Goal: Book appointment/travel/reservation

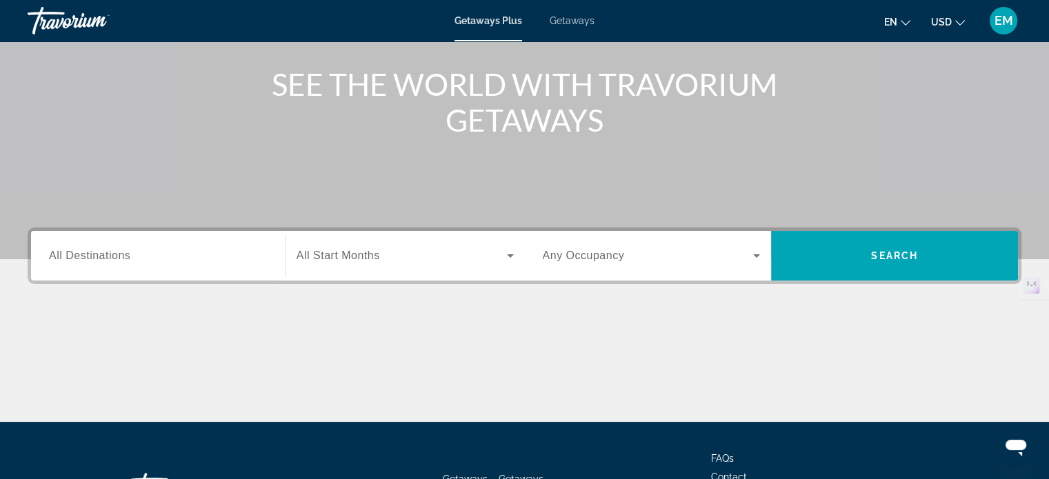
scroll to position [207, 0]
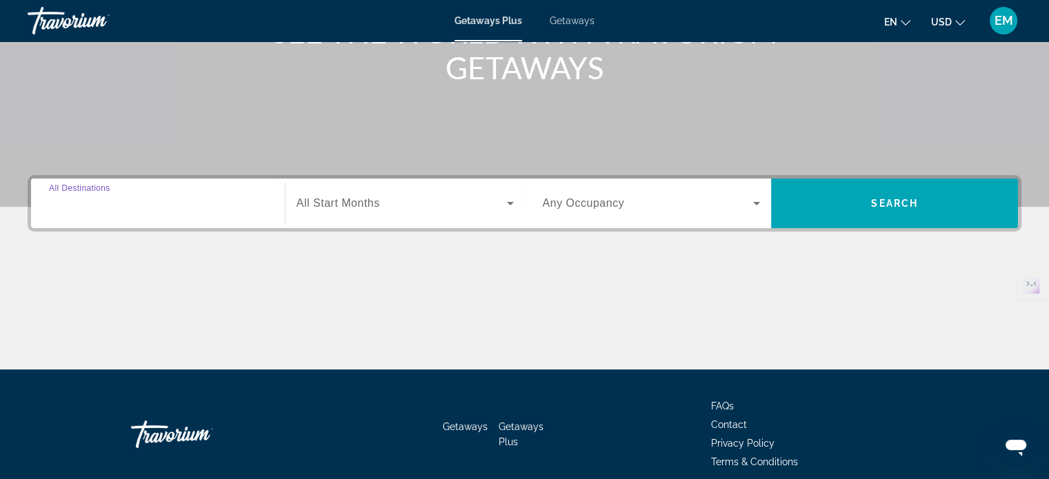
click at [177, 209] on input "Destination All Destinations" at bounding box center [158, 204] width 218 height 17
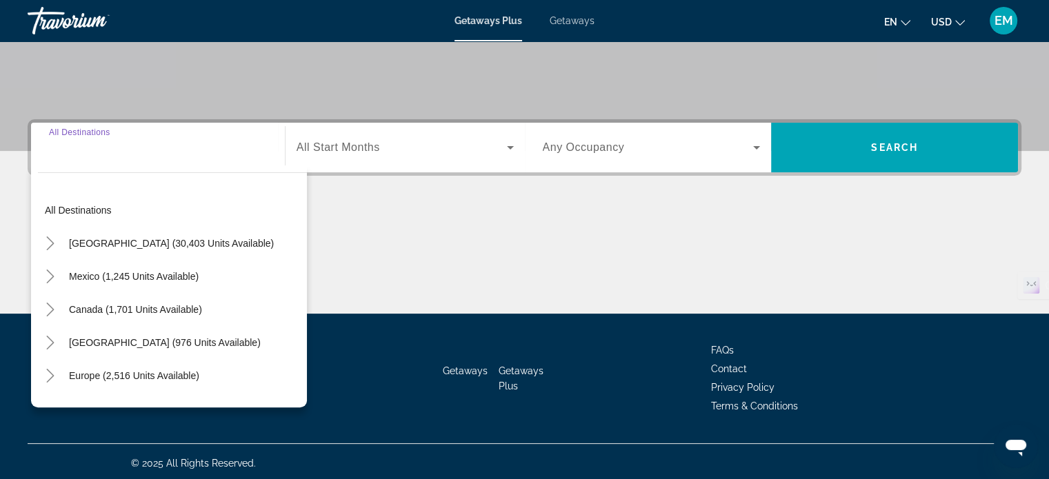
scroll to position [265, 0]
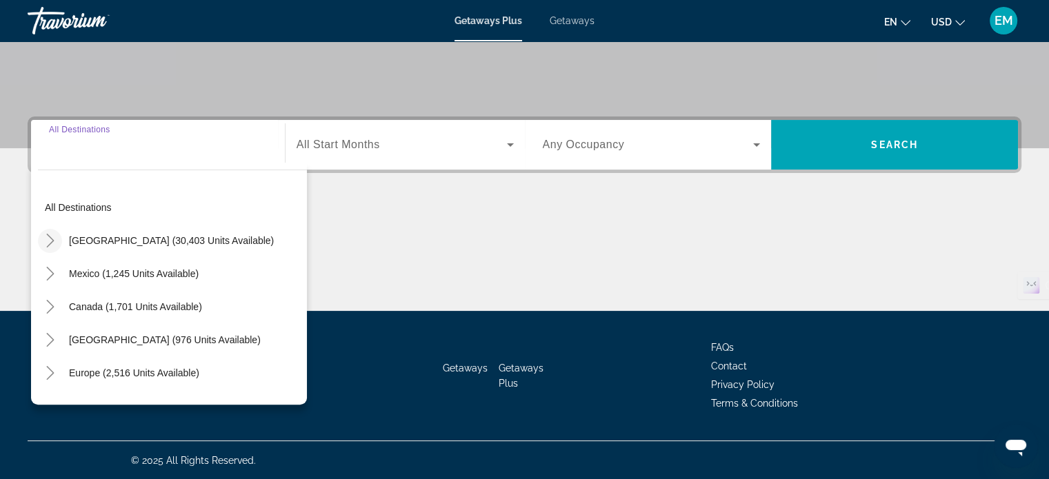
click at [48, 238] on icon "Toggle United States (30,403 units available)" at bounding box center [50, 241] width 14 height 14
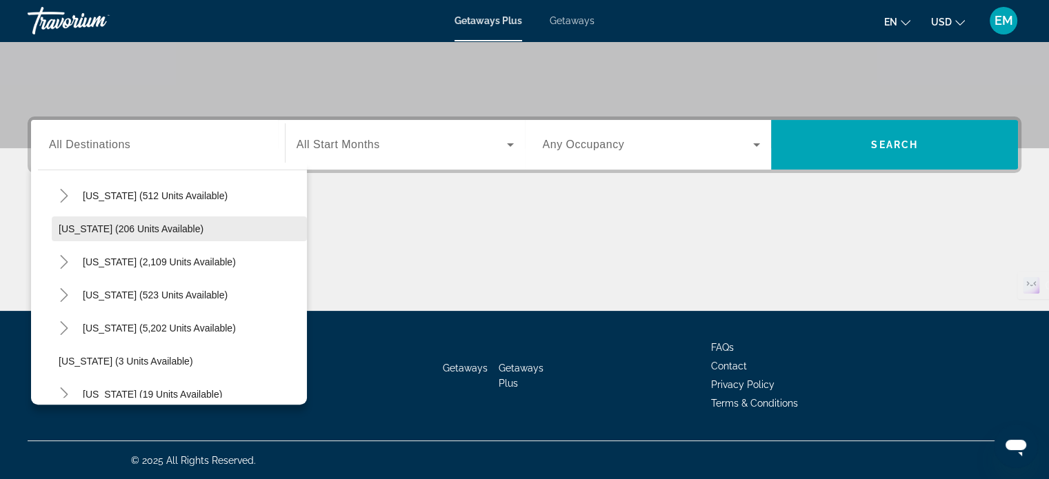
scroll to position [109, 0]
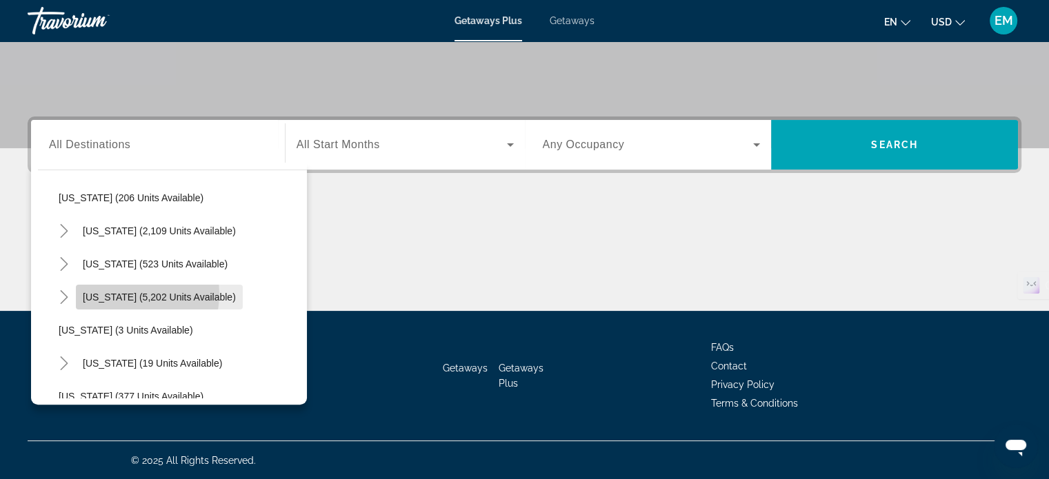
click at [105, 292] on span "[US_STATE] (5,202 units available)" at bounding box center [159, 297] width 153 height 11
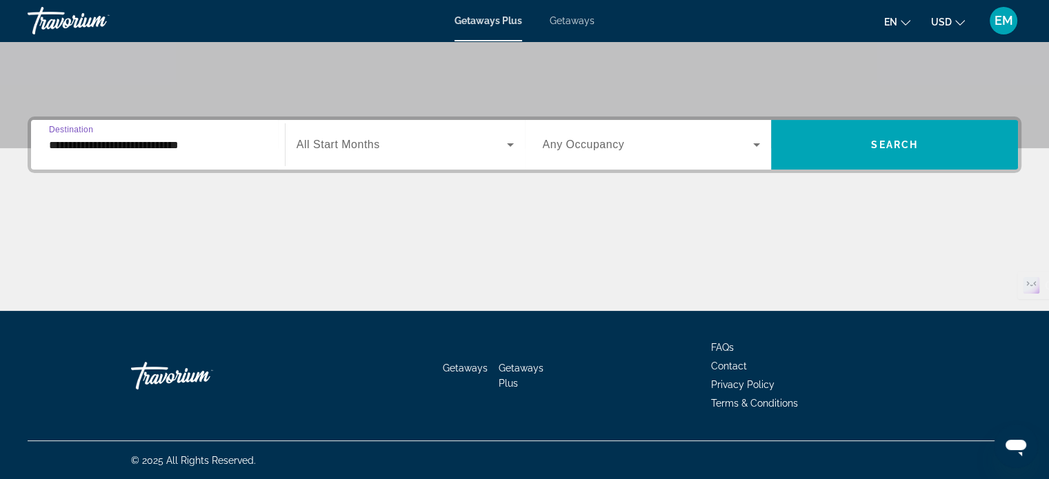
click at [105, 149] on input "**********" at bounding box center [158, 145] width 218 height 17
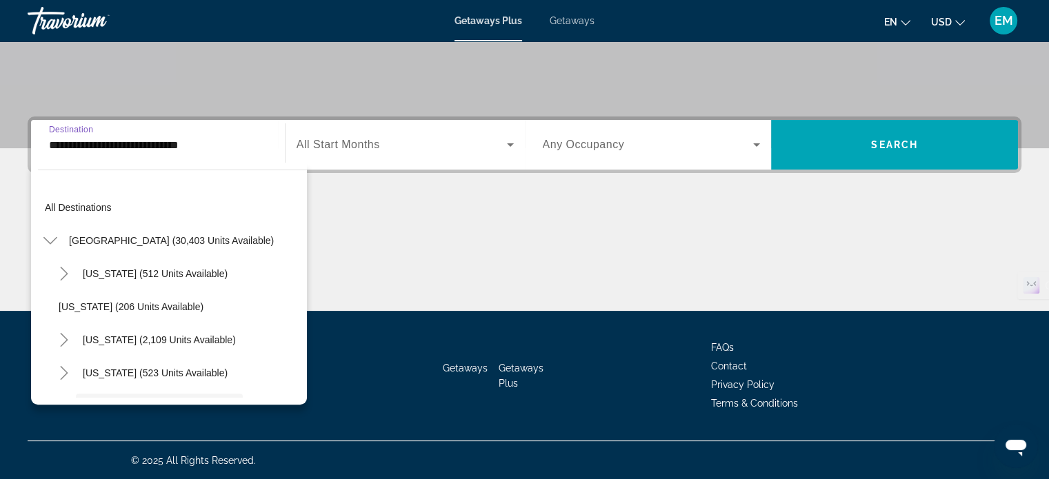
scroll to position [115, 0]
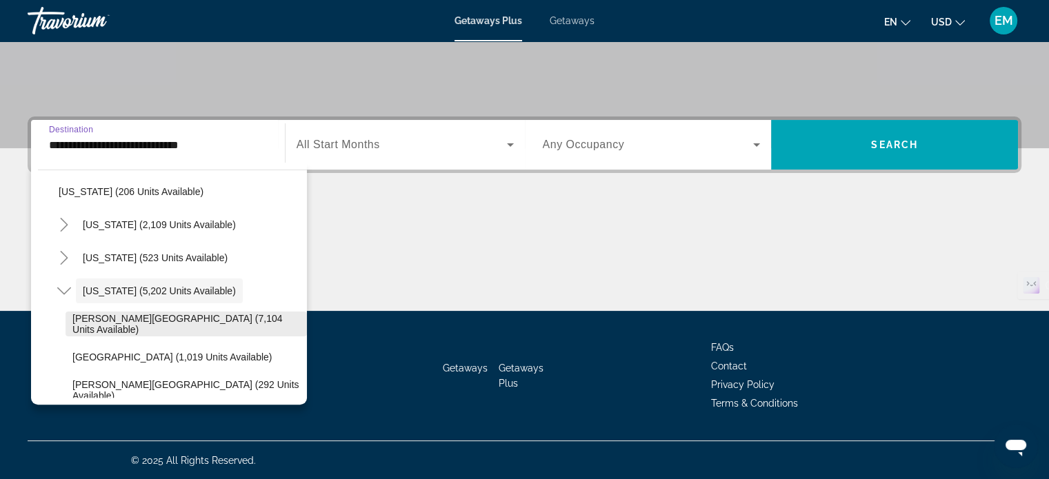
click at [117, 327] on span "[PERSON_NAME][GEOGRAPHIC_DATA] (7,104 units available)" at bounding box center [186, 324] width 228 height 22
type input "**********"
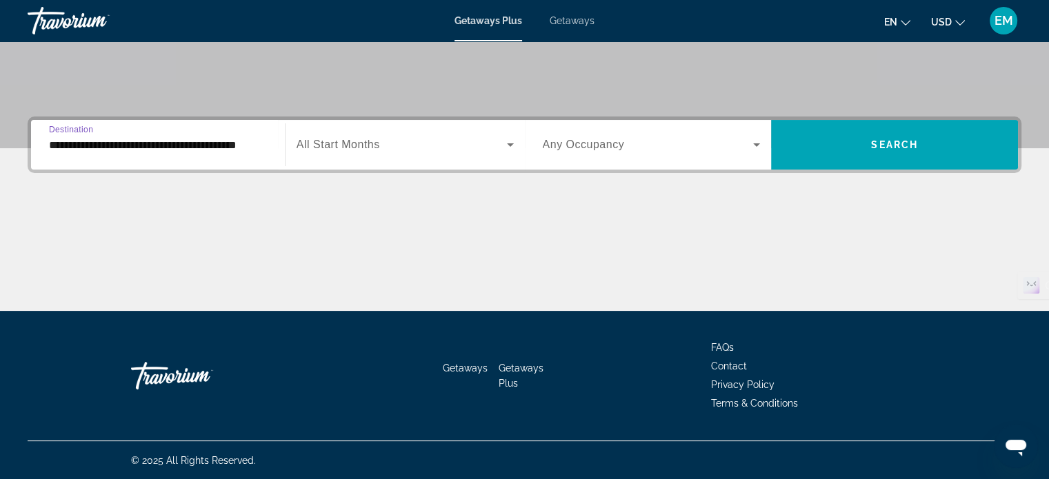
click at [440, 138] on span "Search widget" at bounding box center [401, 145] width 210 height 17
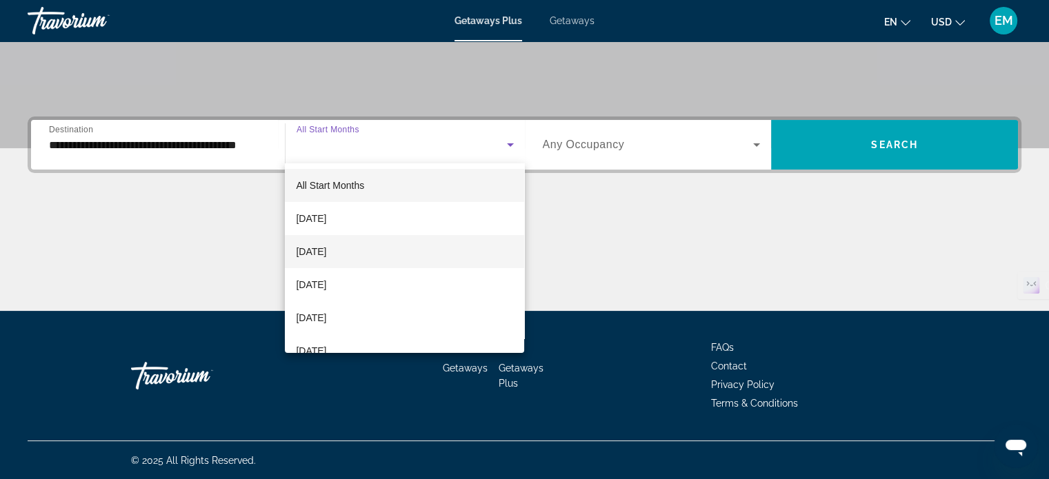
click at [326, 259] on span "[DATE]" at bounding box center [311, 251] width 30 height 17
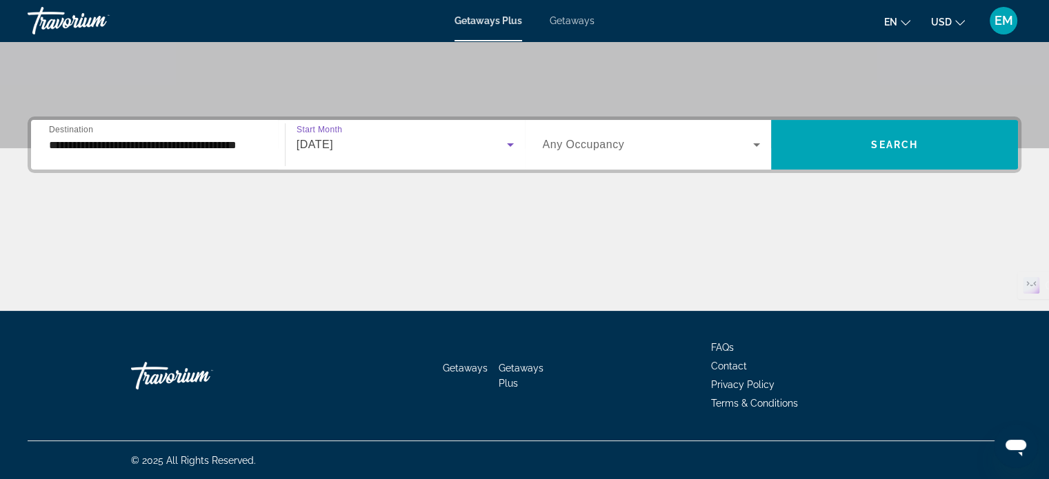
click at [715, 137] on span "Search widget" at bounding box center [648, 145] width 211 height 17
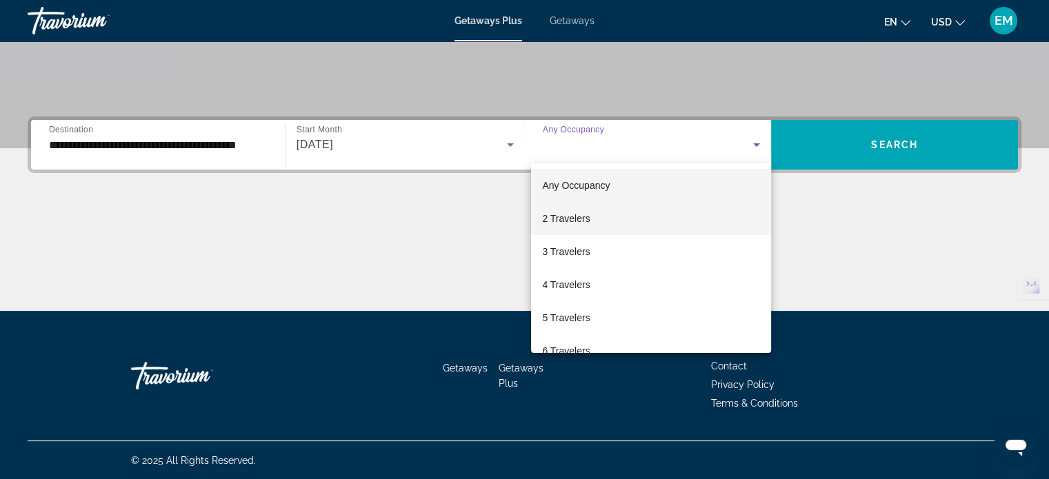
click at [580, 221] on span "2 Travelers" at bounding box center [566, 218] width 48 height 17
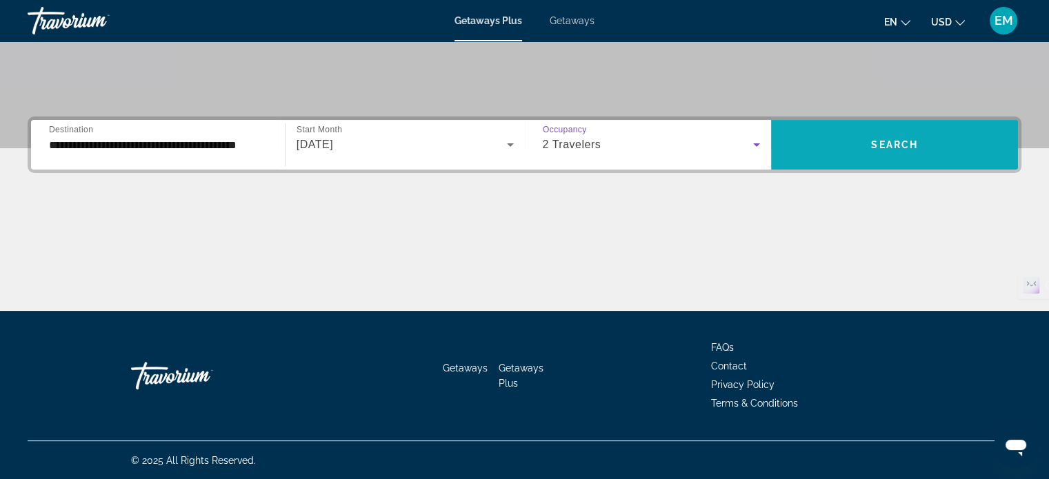
click at [907, 148] on span "Search" at bounding box center [894, 144] width 47 height 11
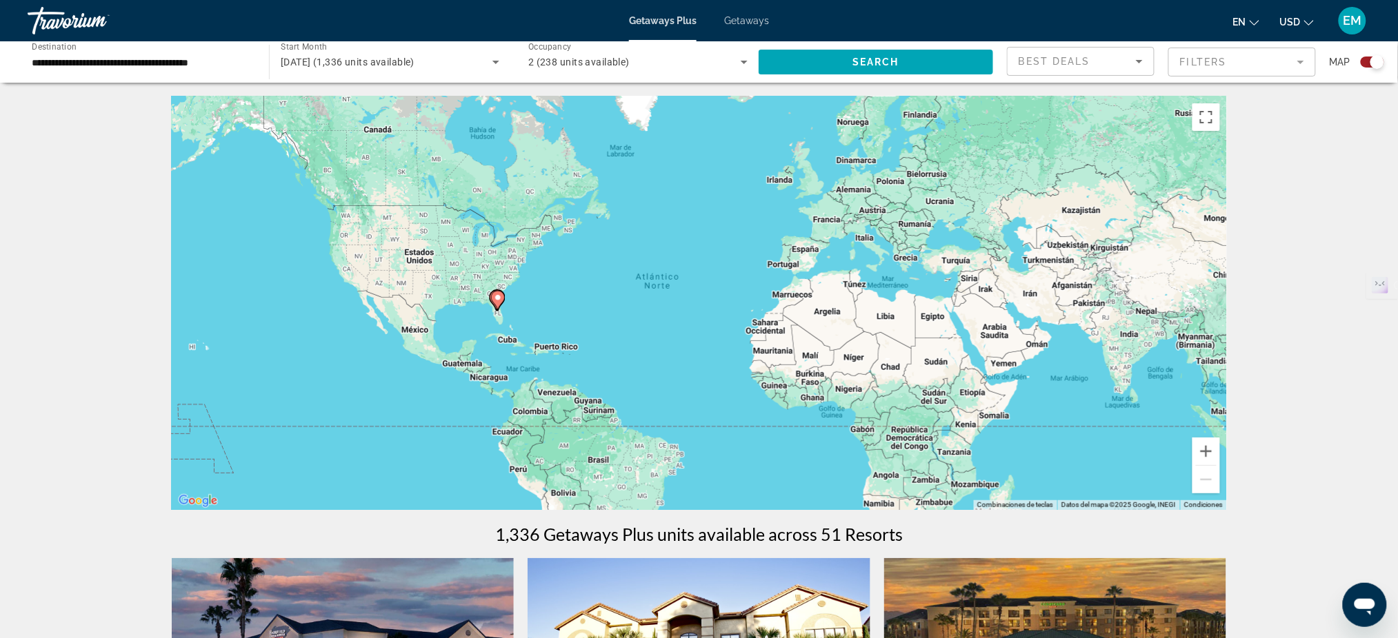
click at [503, 324] on div "Para activar la función de arrastrar con el teclado, presiona Alt + Intro. Una …" at bounding box center [699, 304] width 1055 height 414
click at [505, 319] on div "Para activar la función de arrastrar con el teclado, presiona Alt + Intro. Una …" at bounding box center [699, 304] width 1055 height 414
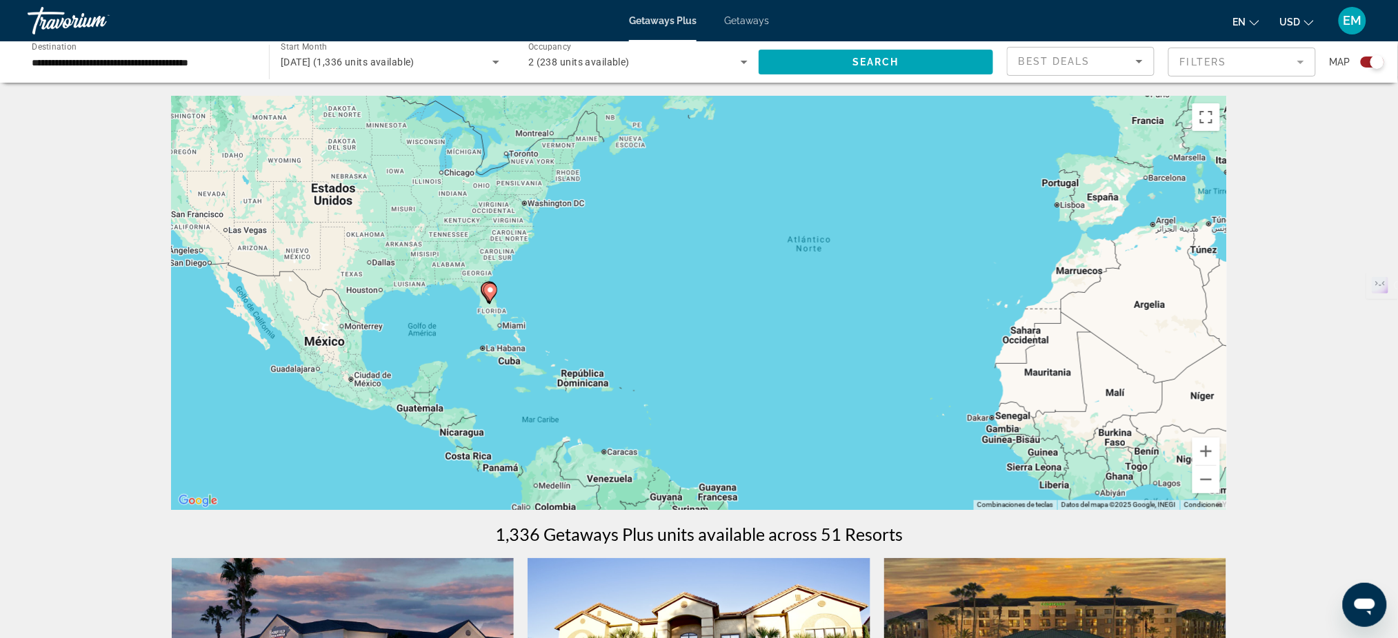
click at [499, 304] on div "Para activar la función de arrastrar con el teclado, presiona Alt + Intro. Una …" at bounding box center [699, 304] width 1055 height 414
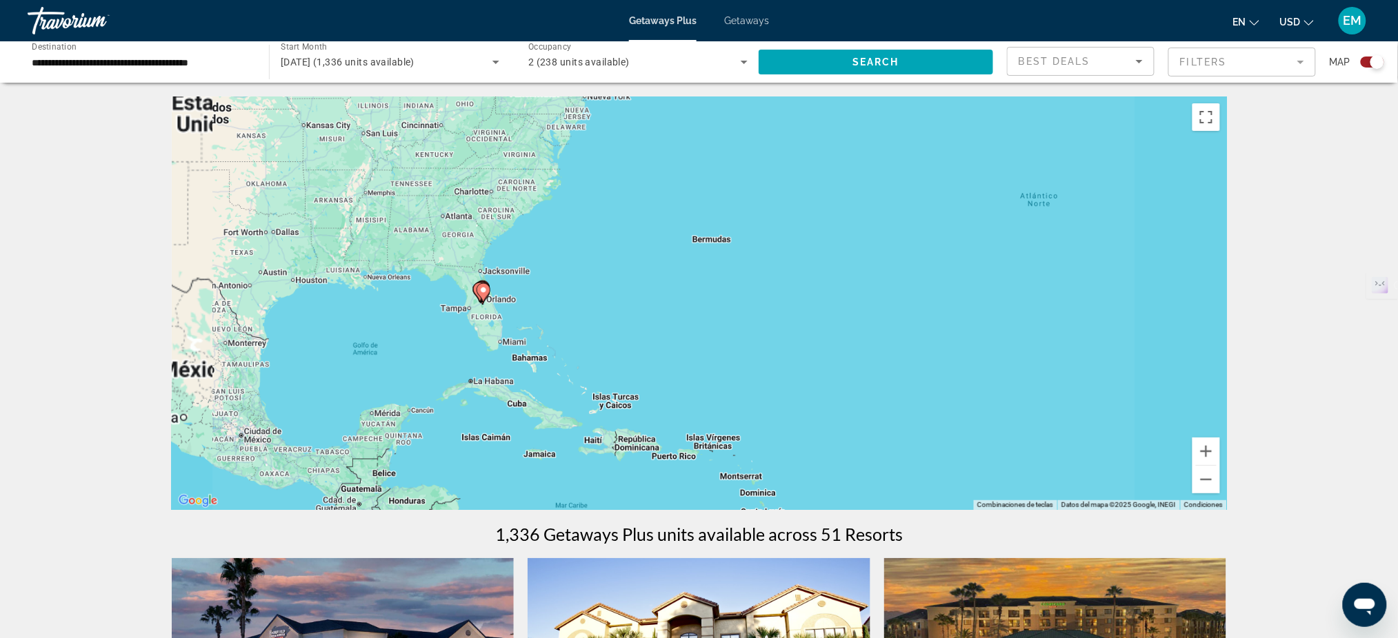
click at [499, 304] on div "Para activar la función de arrastrar con el teclado, presiona Alt + Intro. Una …" at bounding box center [699, 304] width 1055 height 414
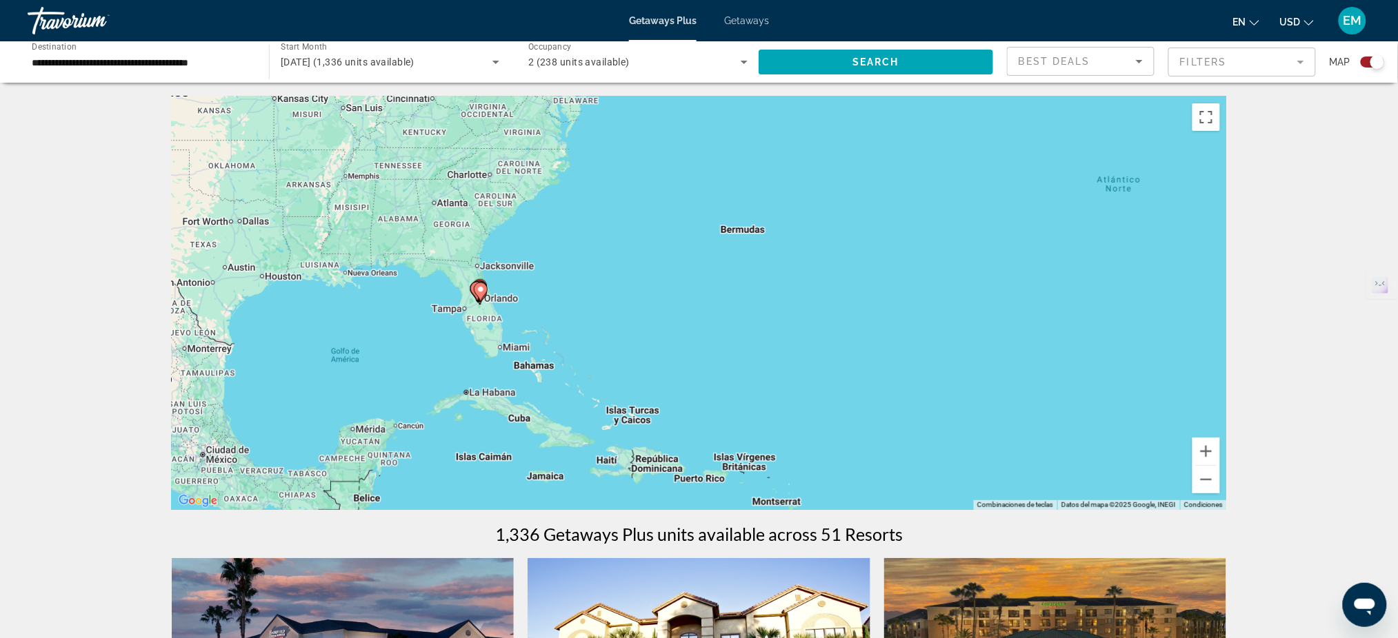
click at [499, 304] on div "Para activar la función de arrastrar con el teclado, presiona Alt + Intro. Una …" at bounding box center [699, 304] width 1055 height 414
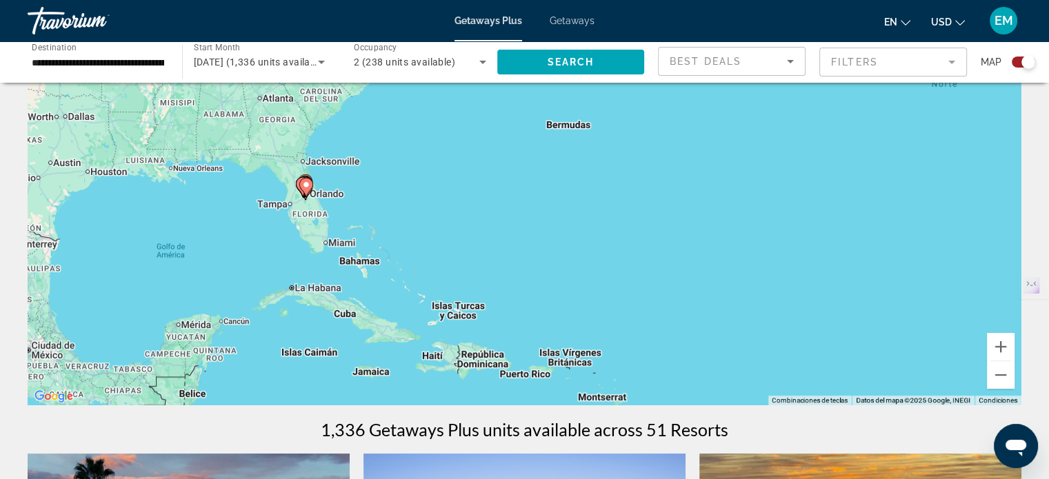
scroll to position [138, 0]
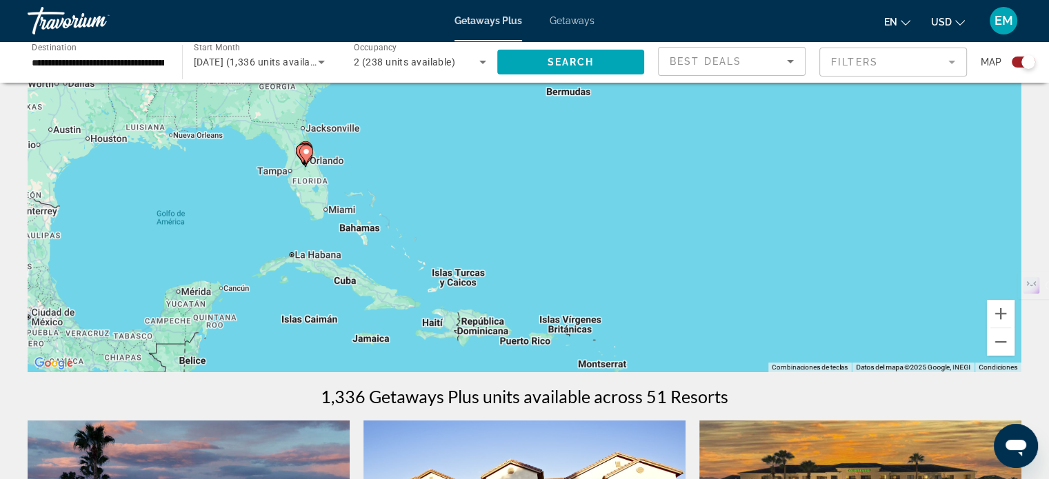
click at [311, 165] on gmp-advanced-marker "Main content" at bounding box center [306, 157] width 14 height 21
click at [311, 165] on div "Para activar la función de arrastrar con el teclado, presiona Alt + Intro. Una …" at bounding box center [525, 166] width 994 height 414
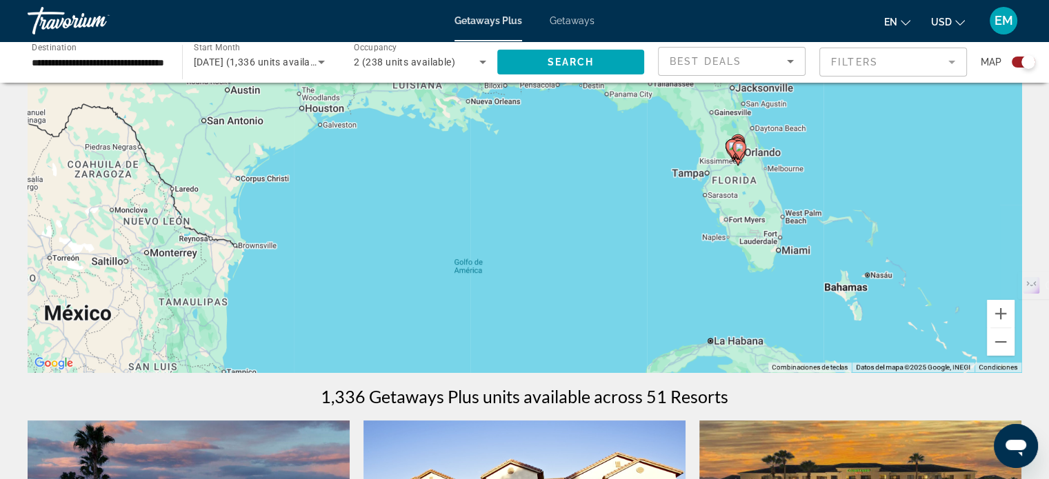
click at [755, 190] on div "Para activar la función de arrastrar con el teclado, presiona Alt + Intro. Una …" at bounding box center [525, 166] width 994 height 414
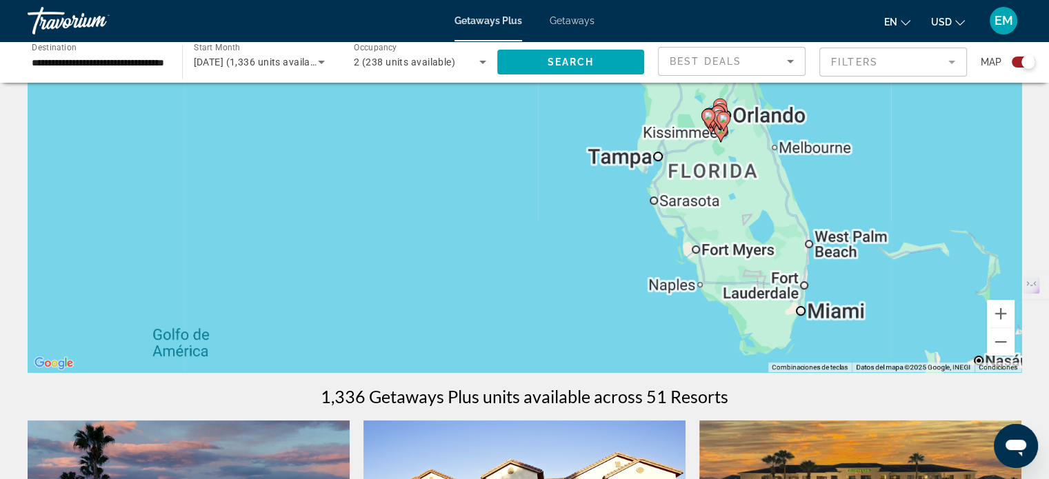
click at [763, 161] on div "Para activar la función de arrastrar con el teclado, presiona Alt + Intro. Una …" at bounding box center [525, 166] width 994 height 414
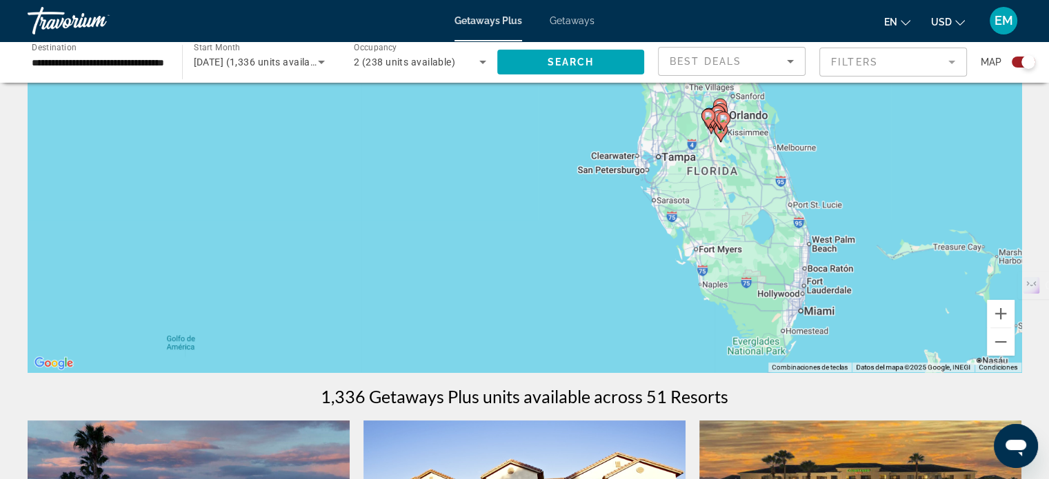
click at [763, 161] on div "Para activar la función de arrastrar con el teclado, presiona Alt + Intro. Una …" at bounding box center [525, 166] width 994 height 414
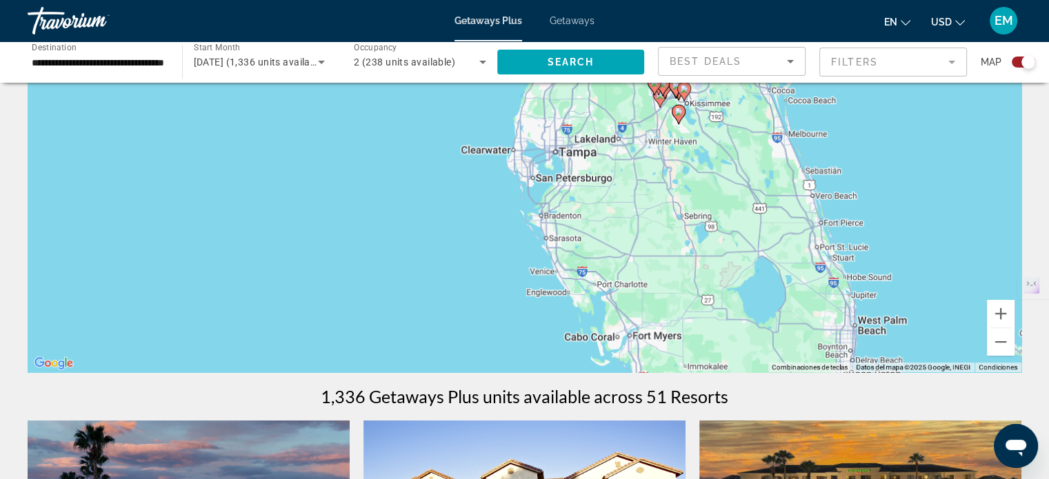
click at [740, 137] on div "Para activar la función de arrastrar con el teclado, presiona Alt + Intro. Una …" at bounding box center [525, 166] width 994 height 414
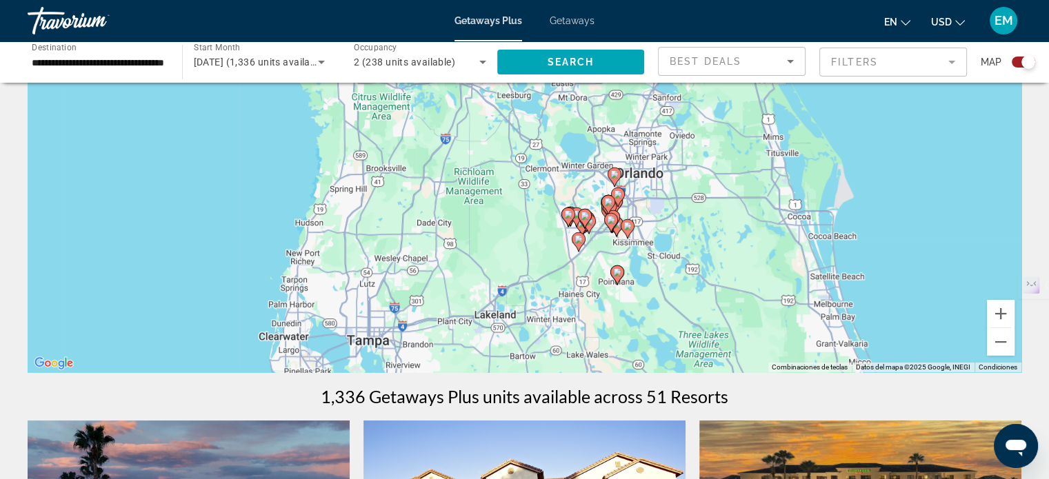
drag, startPoint x: 669, startPoint y: 128, endPoint x: 670, endPoint y: 307, distance: 179.3
click at [670, 307] on div "Para activar la función de arrastrar con el teclado, presiona Alt + Intro. Una …" at bounding box center [525, 166] width 994 height 414
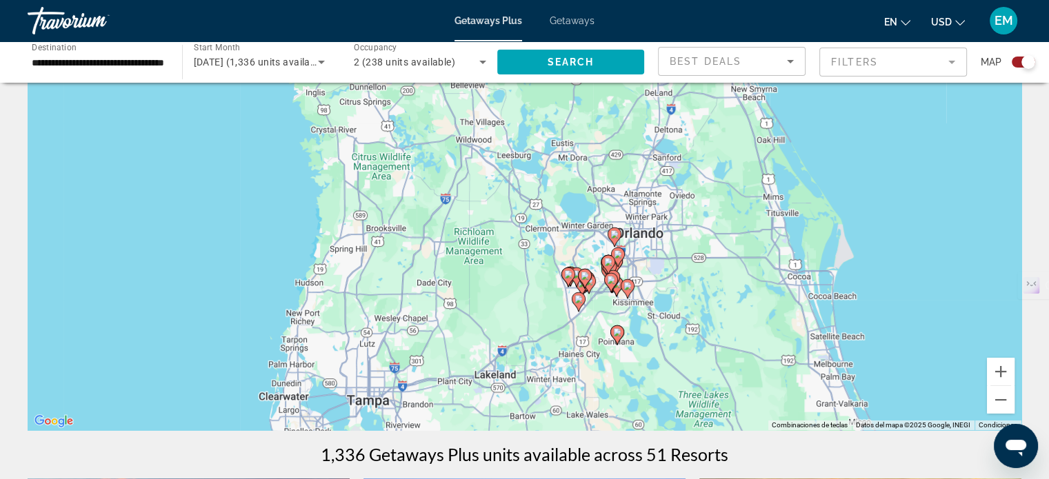
scroll to position [207, 0]
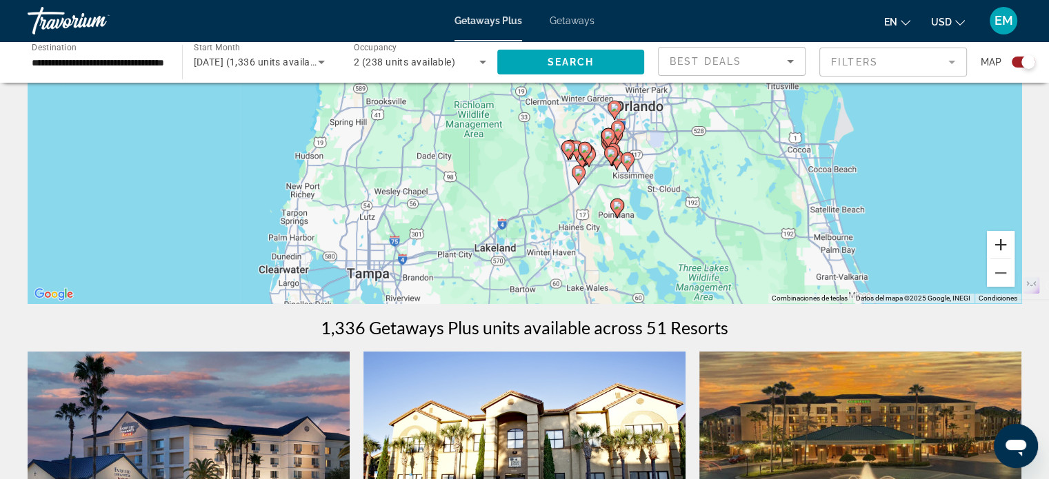
click at [1002, 245] on button "Acercar" at bounding box center [1001, 245] width 28 height 28
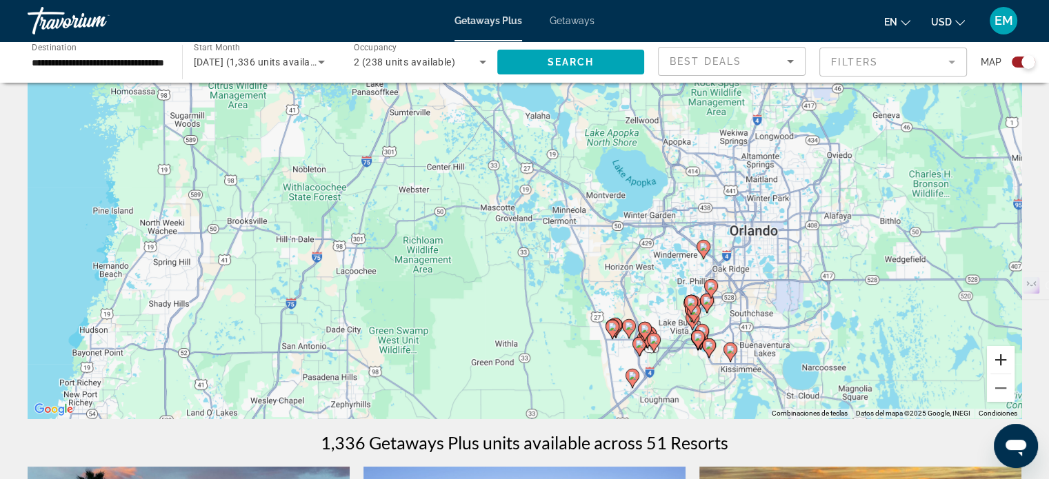
scroll to position [0, 0]
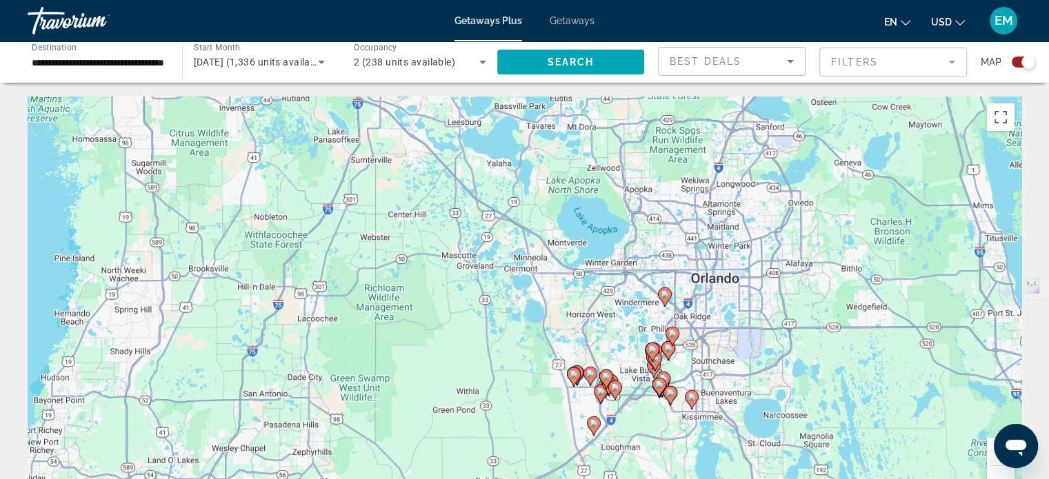
drag, startPoint x: 773, startPoint y: 324, endPoint x: 705, endPoint y: 258, distance: 95.1
click at [706, 259] on div "Para activar la función de arrastrar con el teclado, presiona Alt + Intro. Una …" at bounding box center [525, 304] width 994 height 414
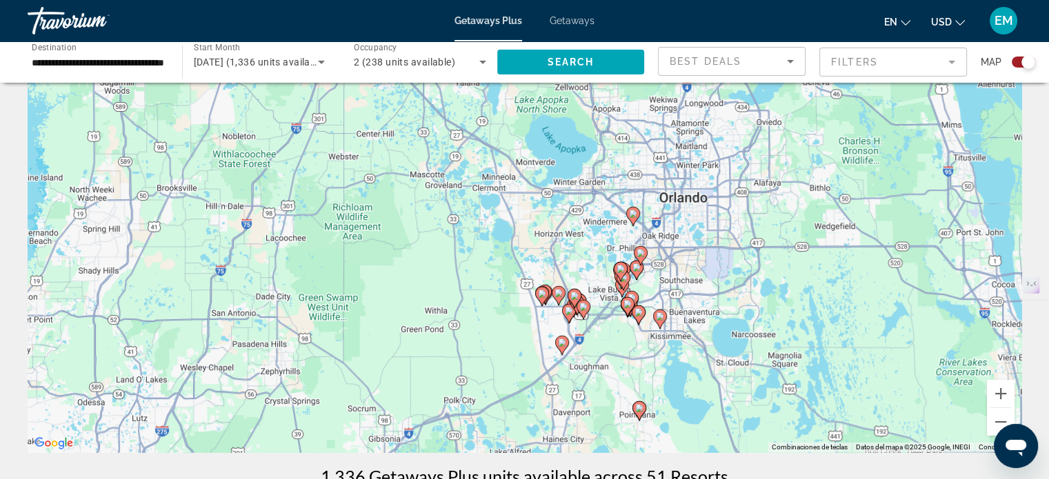
scroll to position [69, 0]
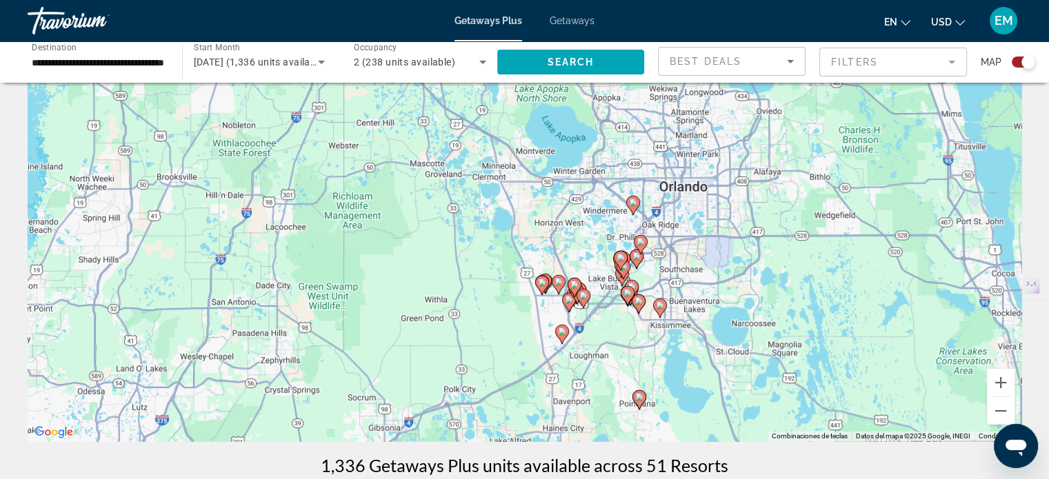
click at [654, 274] on div "Para activar la función de arrastrar con el teclado, presiona Alt + Intro. Una …" at bounding box center [525, 235] width 994 height 414
click at [655, 274] on div "Para activar la función de arrastrar con el teclado, presiona Alt + Intro. Una …" at bounding box center [525, 235] width 994 height 414
click at [659, 279] on div "Para activar la función de arrastrar con el teclado, presiona Alt + Intro. Una …" at bounding box center [525, 235] width 994 height 414
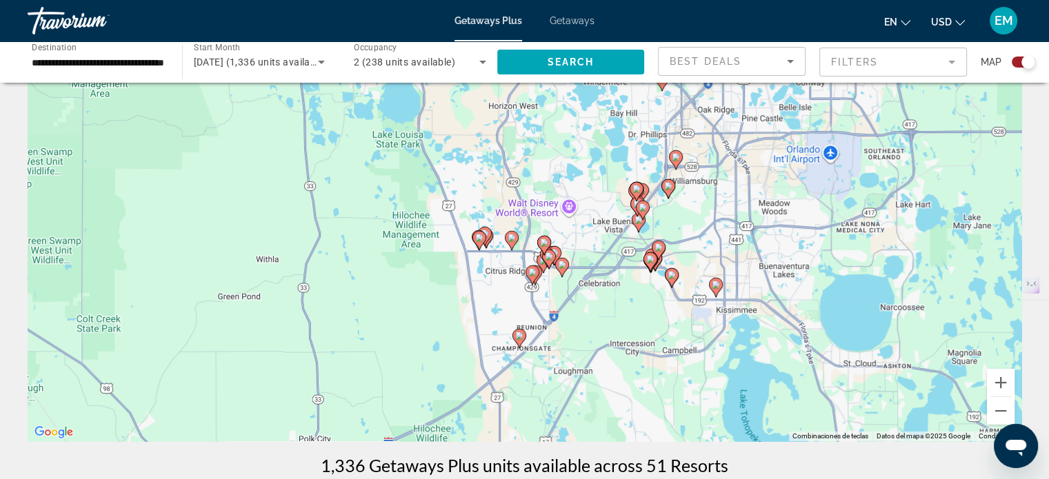
drag, startPoint x: 626, startPoint y: 275, endPoint x: 672, endPoint y: 220, distance: 71.5
click at [680, 212] on div "Para activar la función de arrastrar con el teclado, presiona Alt + Intro. Una …" at bounding box center [525, 235] width 994 height 414
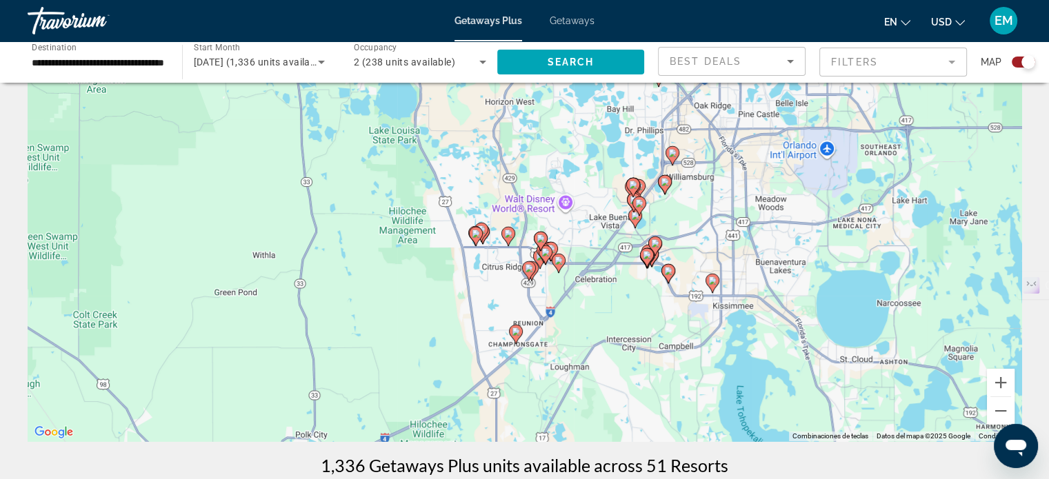
click at [667, 226] on div "Para activar la función de arrastrar con el teclado, presiona Alt + Intro. Una …" at bounding box center [525, 235] width 994 height 414
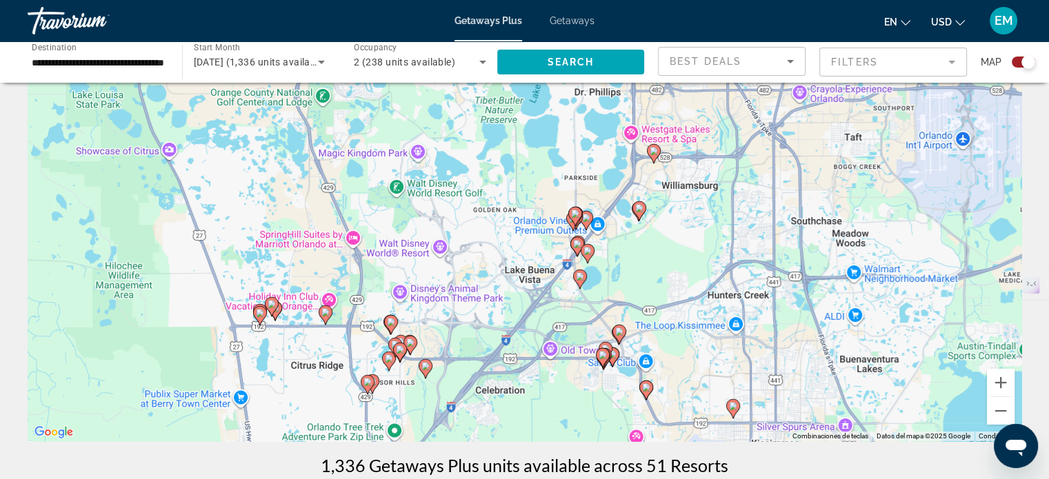
drag, startPoint x: 698, startPoint y: 286, endPoint x: 662, endPoint y: 313, distance: 44.8
click at [674, 346] on div "Para activar la función de arrastrar con el teclado, presiona Alt + Intro. Una …" at bounding box center [525, 235] width 994 height 414
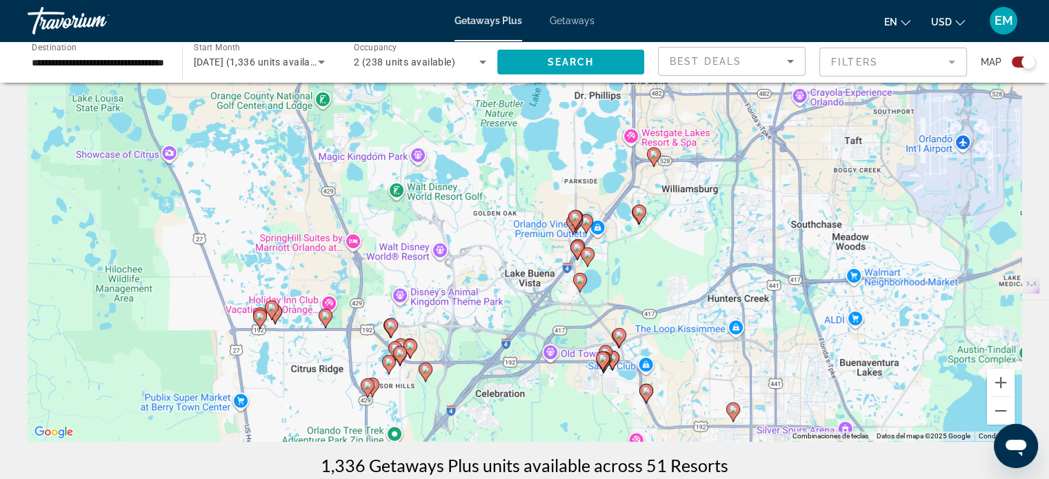
click at [658, 215] on div "Para activar la función de arrastrar con el teclado, presiona Alt + Intro. Una …" at bounding box center [525, 235] width 994 height 414
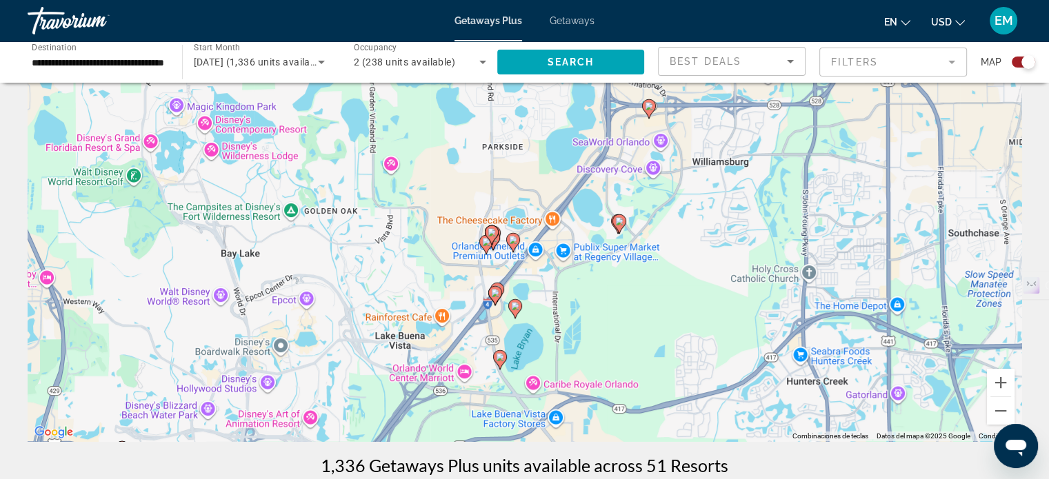
click at [650, 225] on div "Para activar la función de arrastrar con el teclado, presiona Alt + Intro. Una …" at bounding box center [525, 235] width 994 height 414
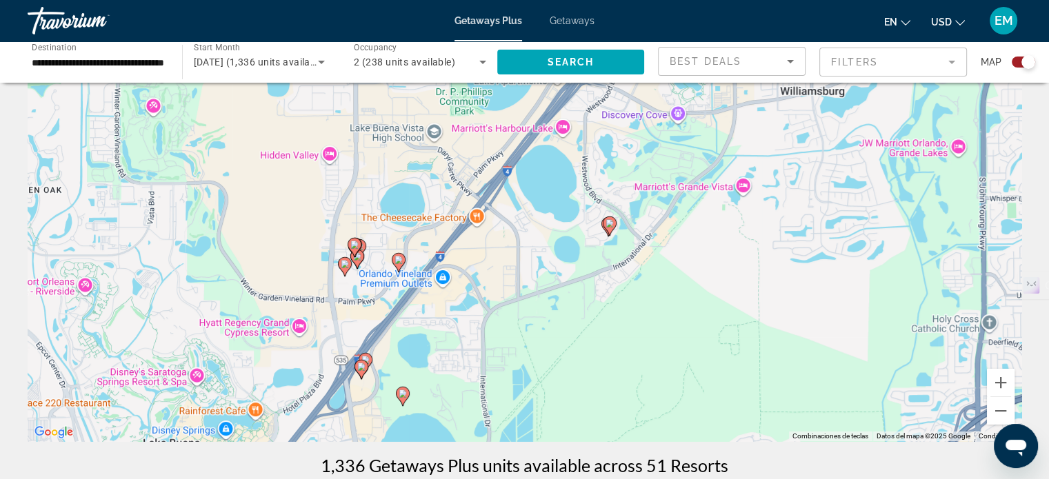
drag, startPoint x: 619, startPoint y: 232, endPoint x: 656, endPoint y: 236, distance: 37.5
click at [656, 236] on div "Para activar la función de arrastrar con el teclado, presiona Alt + Intro. Una …" at bounding box center [525, 235] width 994 height 414
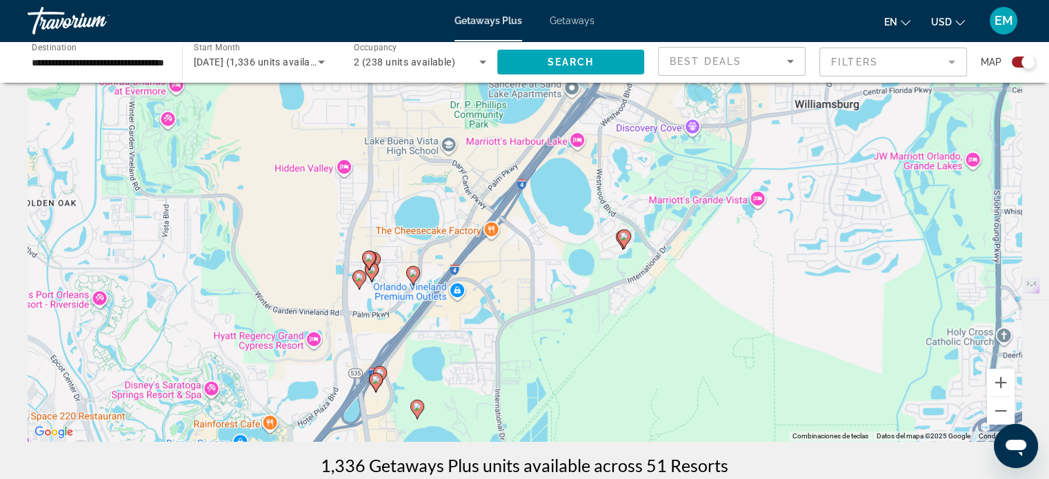
click at [657, 236] on div "Para activar la función de arrastrar con el teclado, presiona Alt + Intro. Una …" at bounding box center [525, 235] width 994 height 414
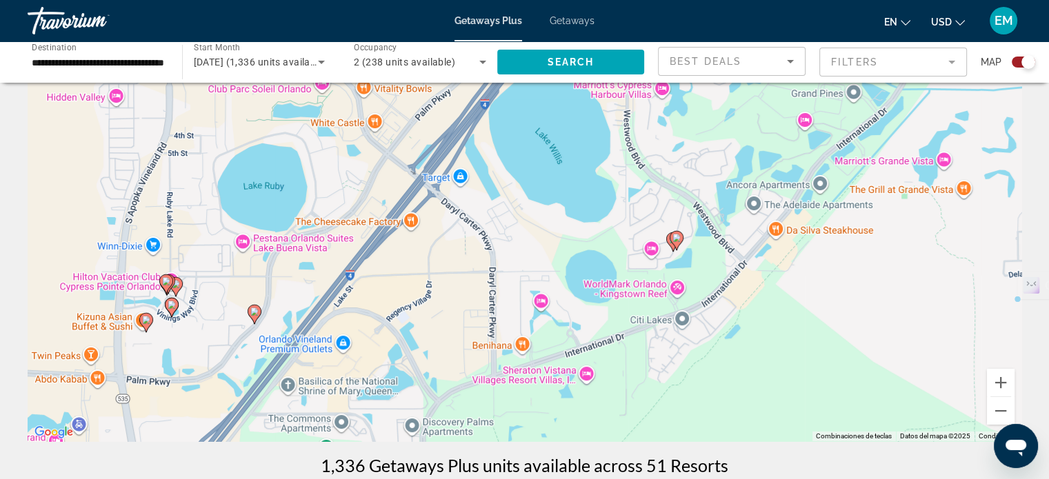
drag, startPoint x: 626, startPoint y: 259, endPoint x: 720, endPoint y: 248, distance: 94.5
click at [720, 248] on div "Para activar la función de arrastrar con el teclado, presiona Alt + Intro. Una …" at bounding box center [525, 235] width 994 height 414
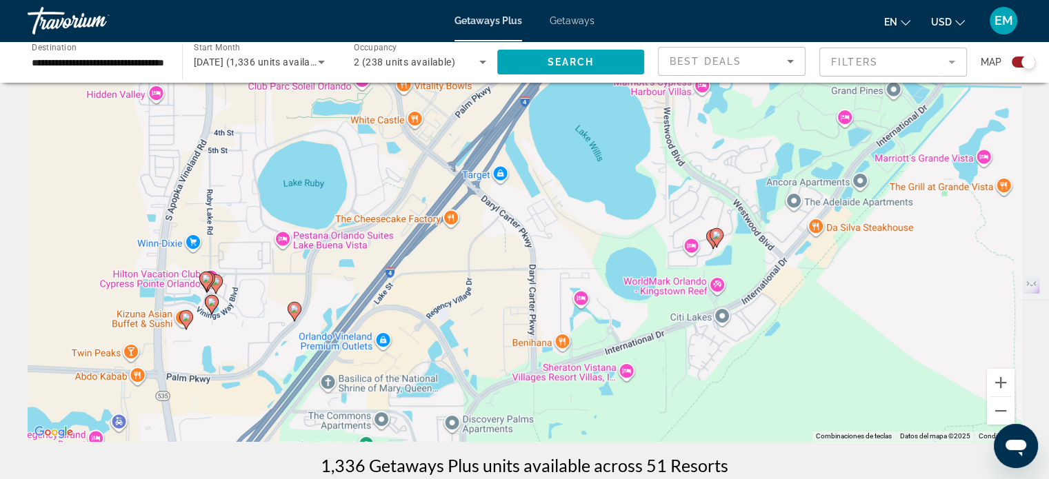
click at [1018, 61] on div "Search widget" at bounding box center [1022, 62] width 23 height 11
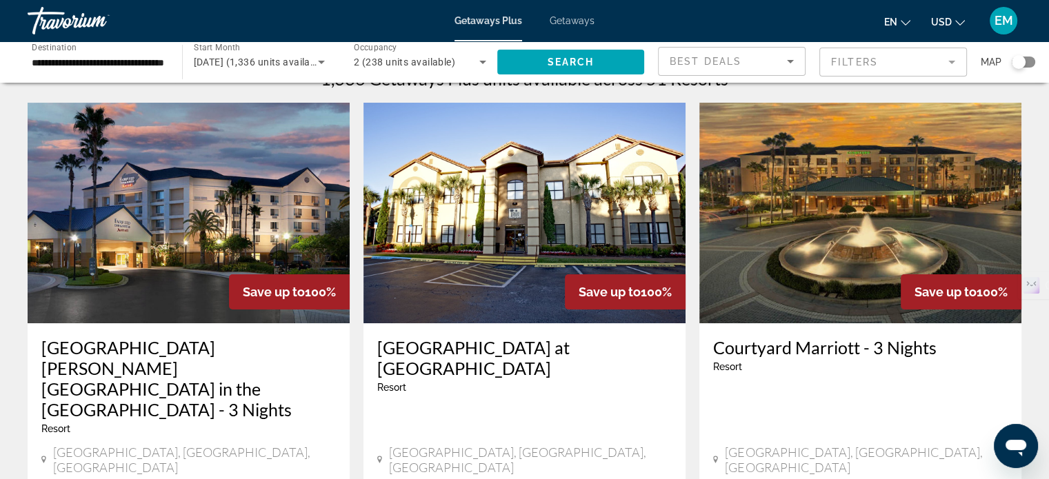
scroll to position [0, 0]
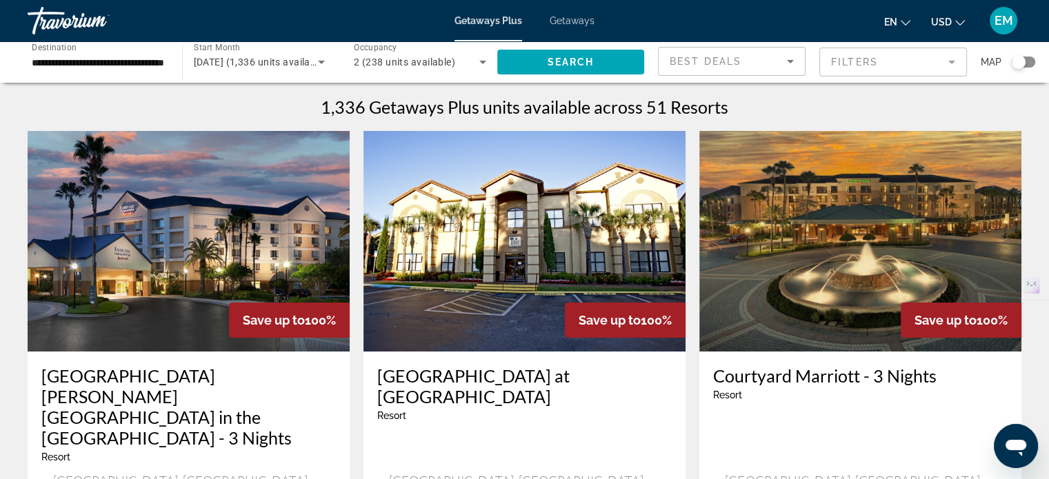
click at [901, 59] on mat-form-field "Filters" at bounding box center [893, 62] width 148 height 29
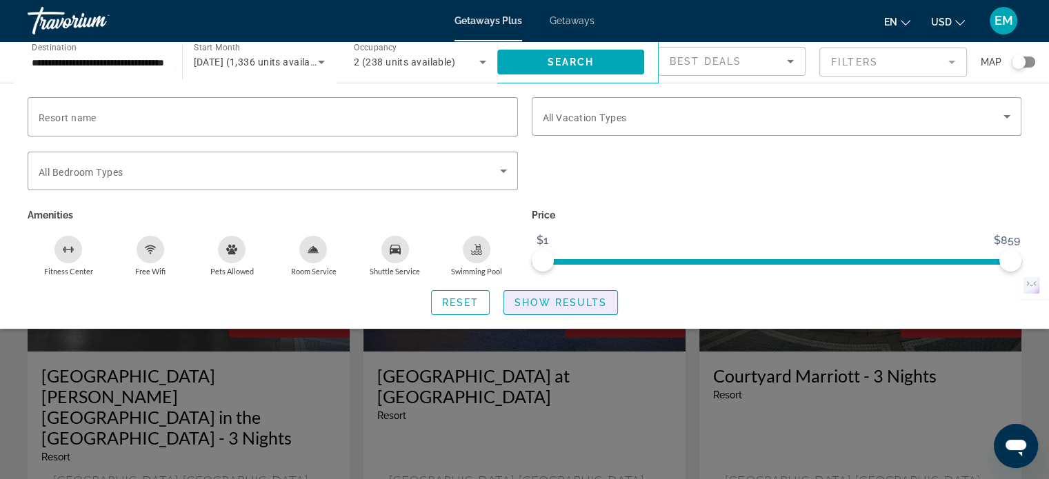
click at [541, 304] on span "Show Results" at bounding box center [560, 302] width 92 height 11
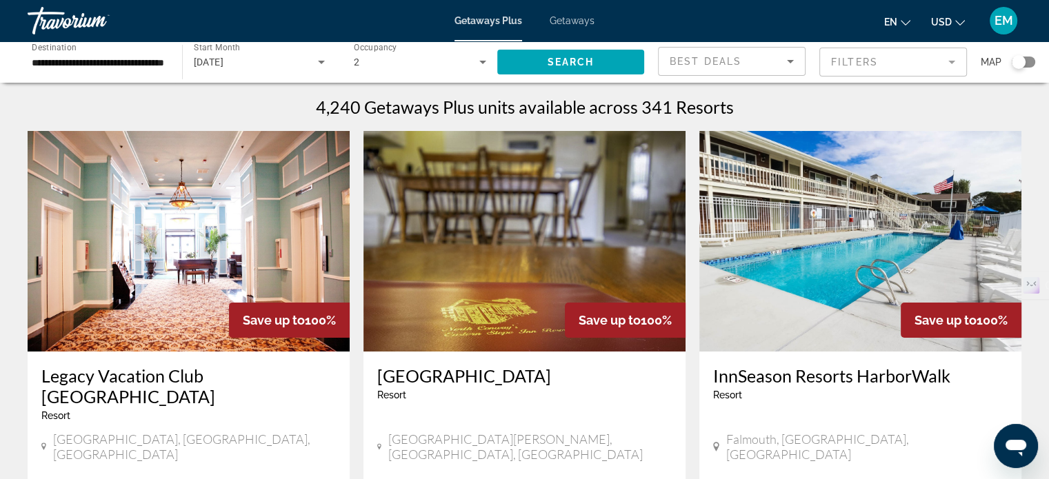
drag, startPoint x: 103, startPoint y: 54, endPoint x: 85, endPoint y: 59, distance: 17.7
click at [103, 54] on input "**********" at bounding box center [98, 62] width 132 height 17
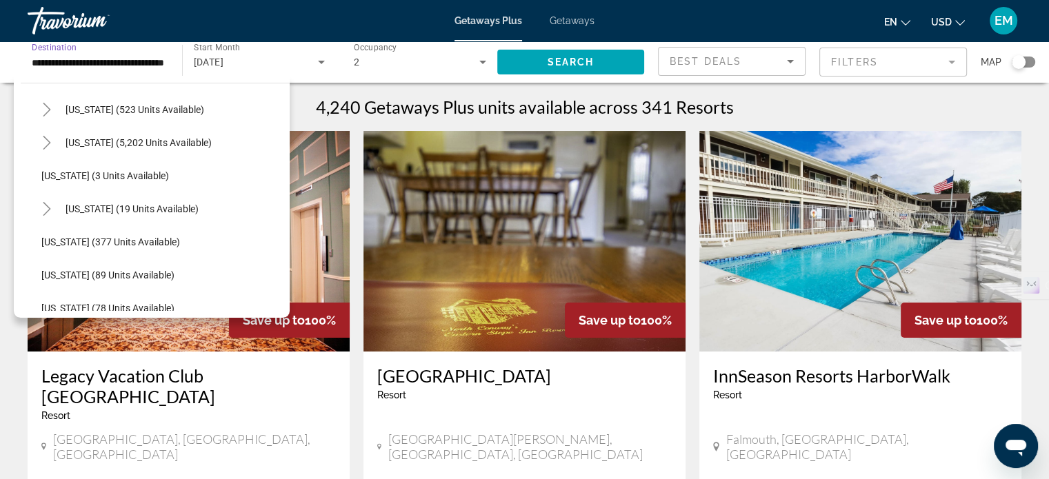
scroll to position [207, 0]
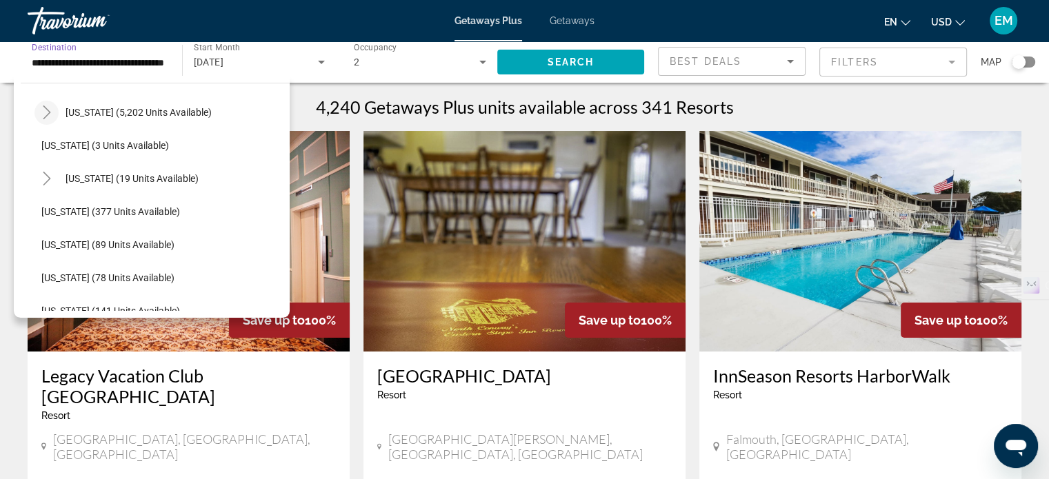
click at [50, 115] on icon "Toggle Florida (5,202 units available)" at bounding box center [47, 112] width 14 height 14
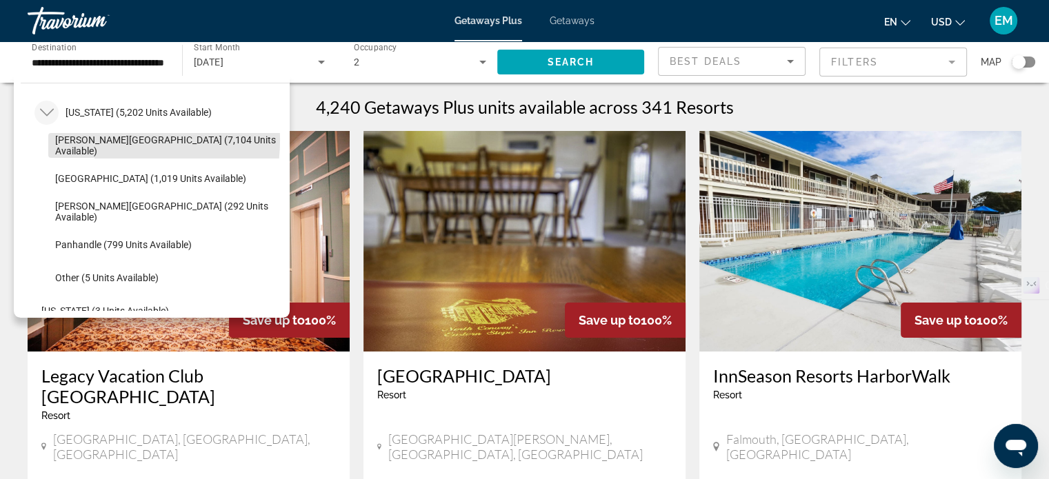
click at [101, 141] on span "[PERSON_NAME][GEOGRAPHIC_DATA] (7,104 units available)" at bounding box center [169, 145] width 228 height 22
type input "**********"
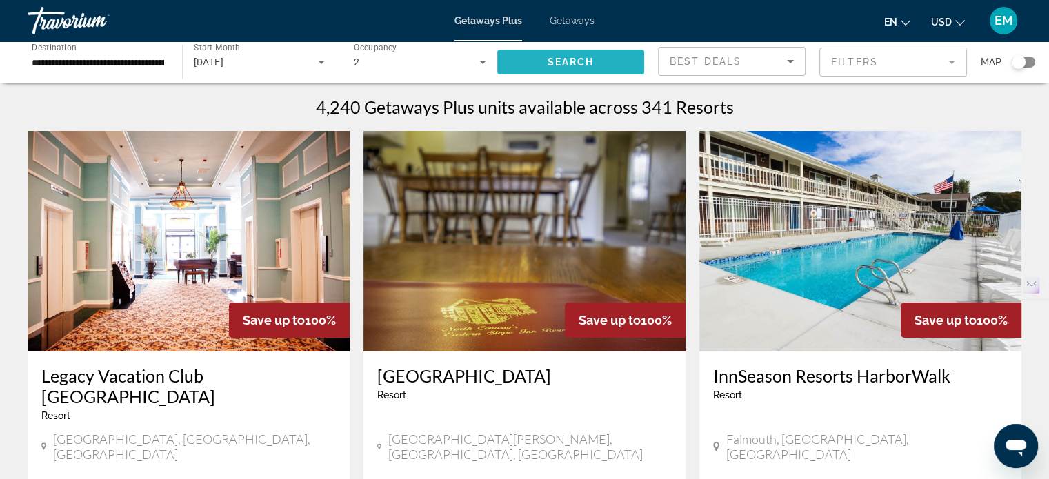
click at [561, 61] on span "Search" at bounding box center [570, 62] width 47 height 11
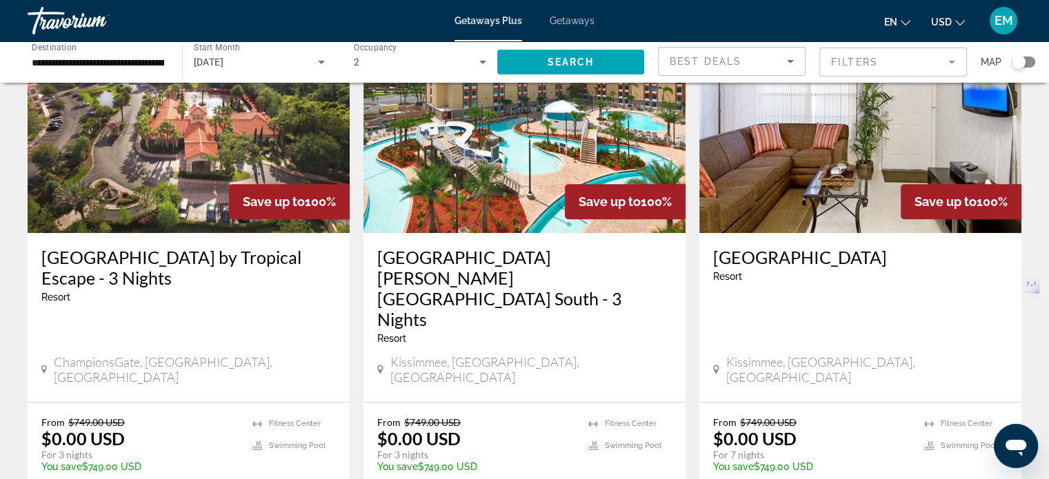
scroll to position [689, 0]
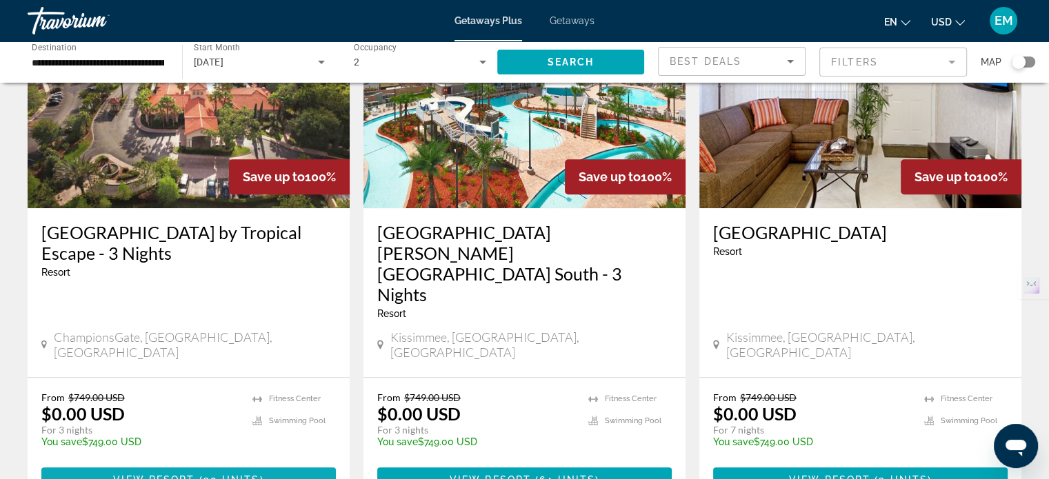
click at [172, 474] on span "View Resort" at bounding box center [153, 479] width 81 height 11
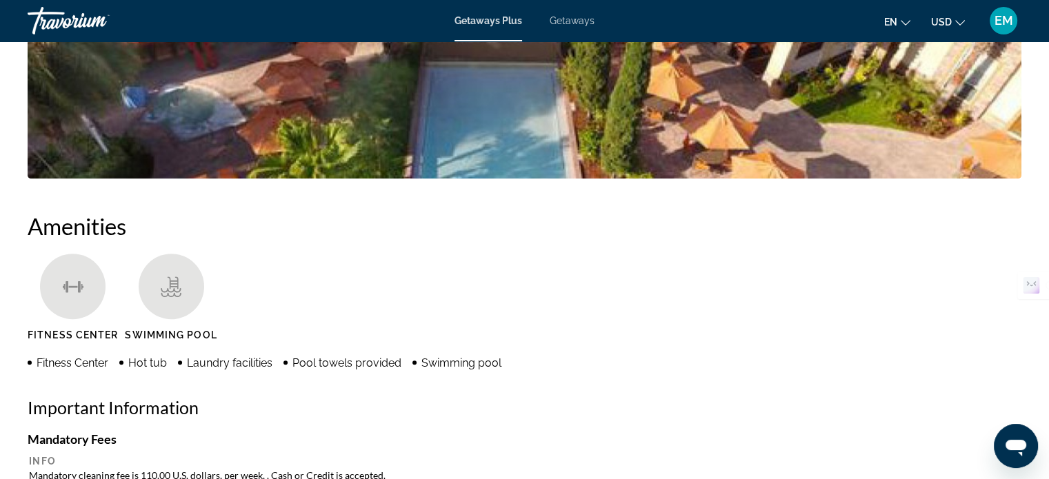
scroll to position [758, 0]
